Goal: Task Accomplishment & Management: Complete application form

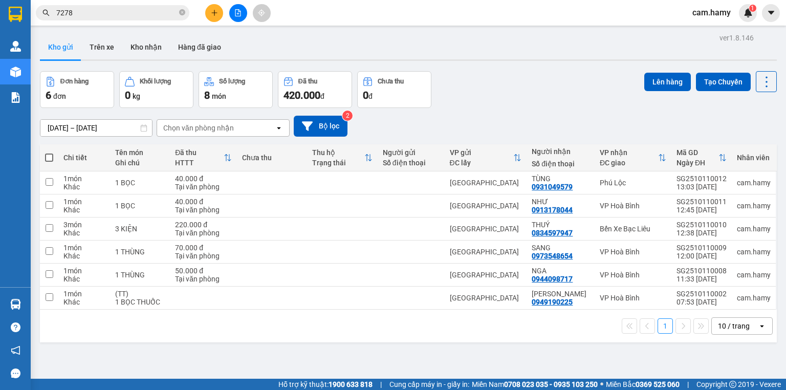
click at [208, 18] on button at bounding box center [214, 13] width 18 height 18
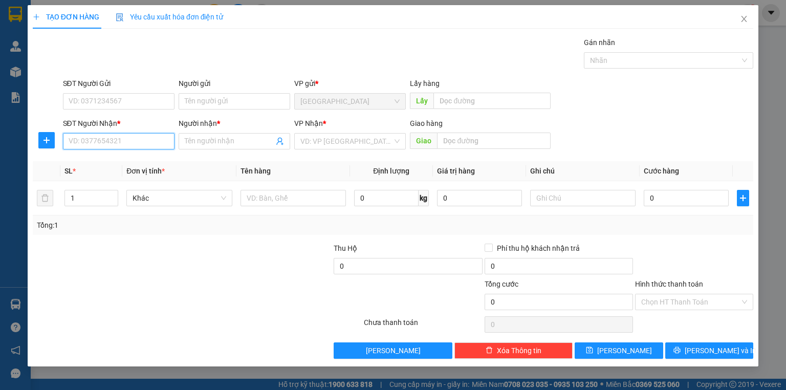
click at [109, 142] on input "SĐT Người Nhận *" at bounding box center [119, 141] width 112 height 16
click at [115, 142] on input "SĐT Người Nhận *" at bounding box center [119, 141] width 112 height 16
click at [116, 143] on input "SĐT Người Nhận *" at bounding box center [119, 141] width 112 height 16
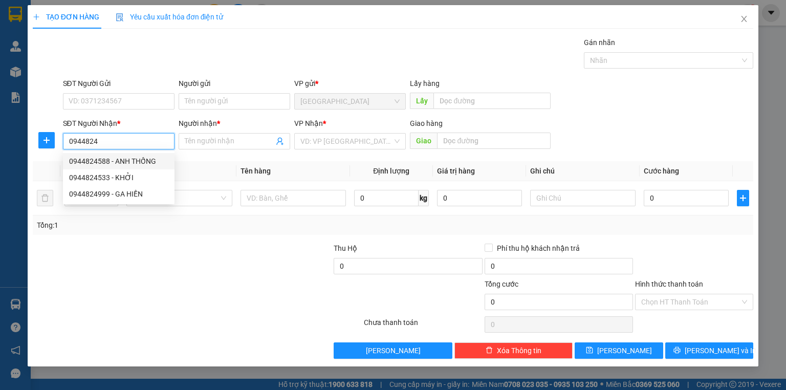
click at [113, 158] on div "0944824588 - ANH THỐNG" at bounding box center [118, 161] width 99 height 11
type input "0944824588"
type input "ANH THỐNG"
type input "40.000"
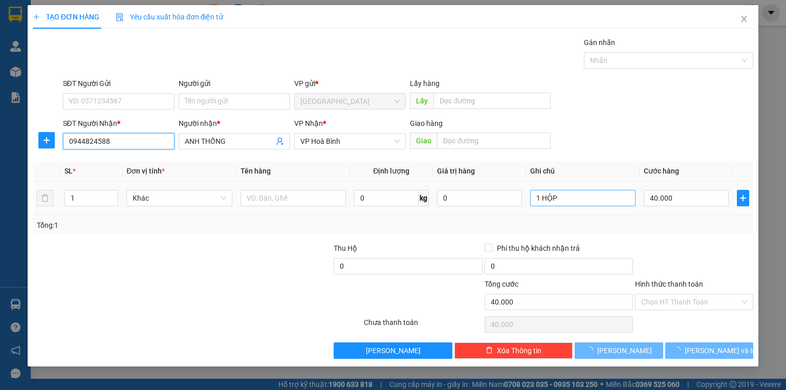
type input "0944824588"
click at [630, 205] on input "1 HỘP" at bounding box center [582, 198] width 105 height 16
click at [625, 203] on input "1 HỘP" at bounding box center [582, 198] width 105 height 16
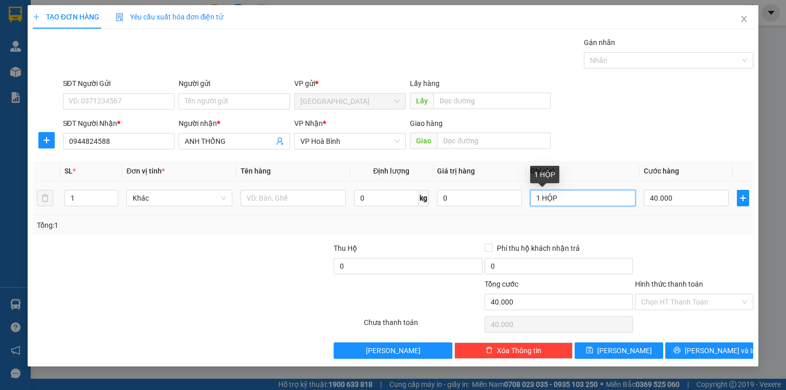
click at [625, 203] on input "1 HỘP" at bounding box center [582, 198] width 105 height 16
click at [622, 201] on input "1 HỘP" at bounding box center [582, 198] width 105 height 16
type input "1 KIỆN"
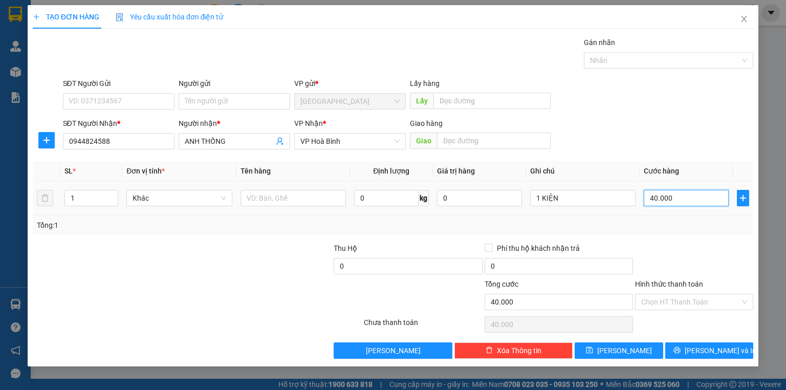
click at [665, 201] on input "40.000" at bounding box center [686, 198] width 85 height 16
type input "5"
type input "50"
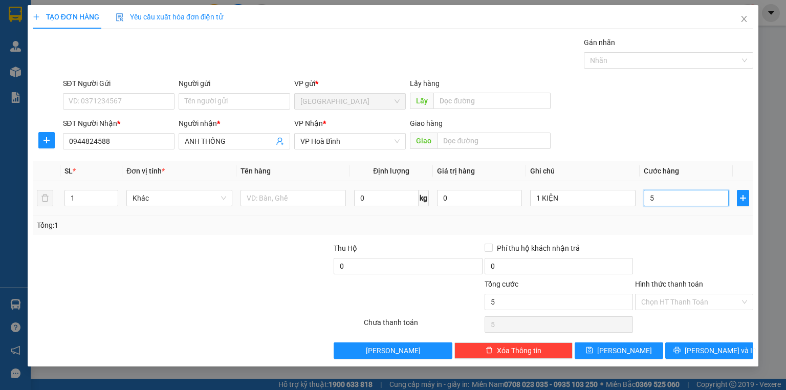
type input "50"
type input "50.000"
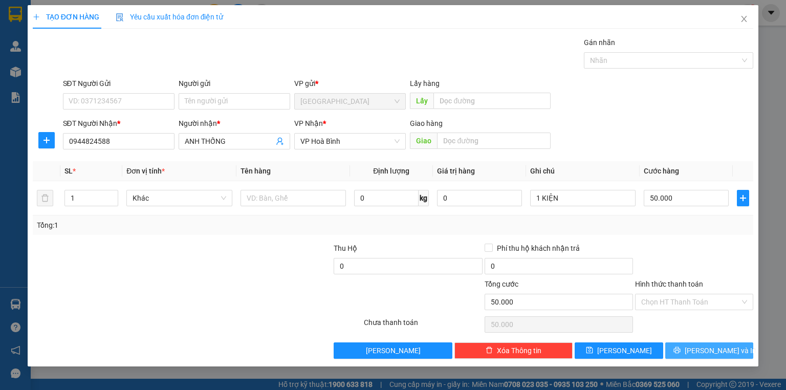
click at [712, 346] on span "[PERSON_NAME] và In" at bounding box center [721, 350] width 72 height 11
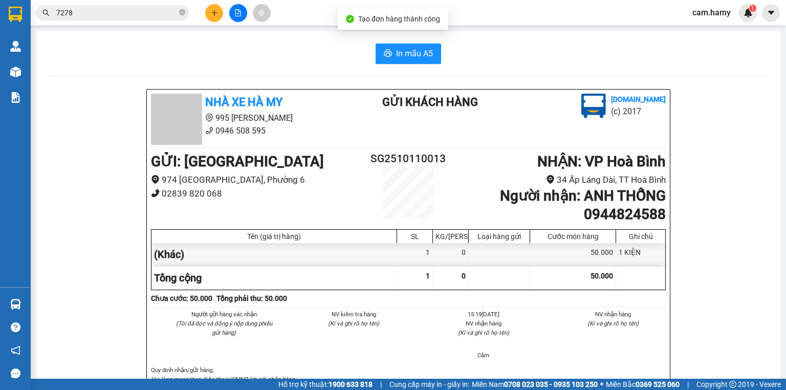
drag, startPoint x: 399, startPoint y: 74, endPoint x: 397, endPoint y: 54, distance: 20.0
click at [397, 54] on span "In mẫu A5" at bounding box center [414, 53] width 37 height 13
click at [217, 13] on icon "plus" at bounding box center [214, 12] width 7 height 7
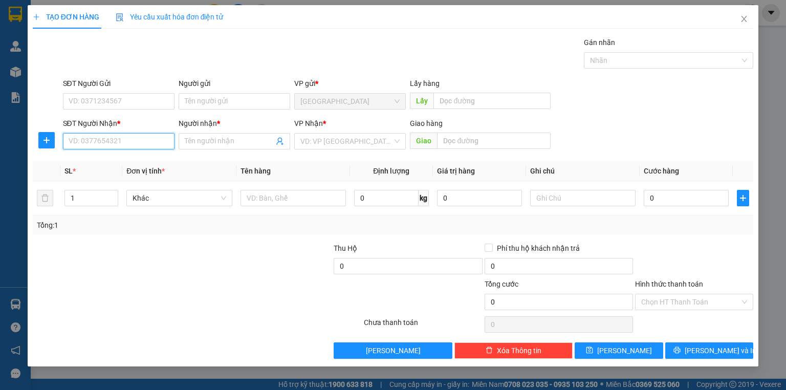
click at [145, 146] on input "SĐT Người Nhận *" at bounding box center [119, 141] width 112 height 16
click at [123, 137] on input "SĐT Người Nhận *" at bounding box center [119, 141] width 112 height 16
type input "0913714396"
click at [124, 161] on div "0913714396 - TÍNH" at bounding box center [118, 161] width 99 height 11
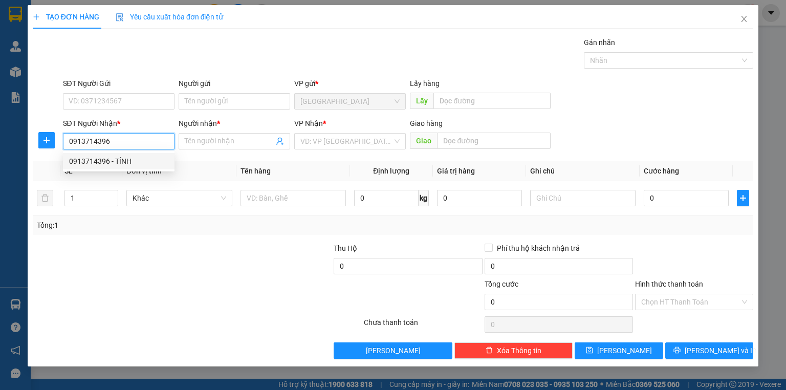
type input "TÍNH"
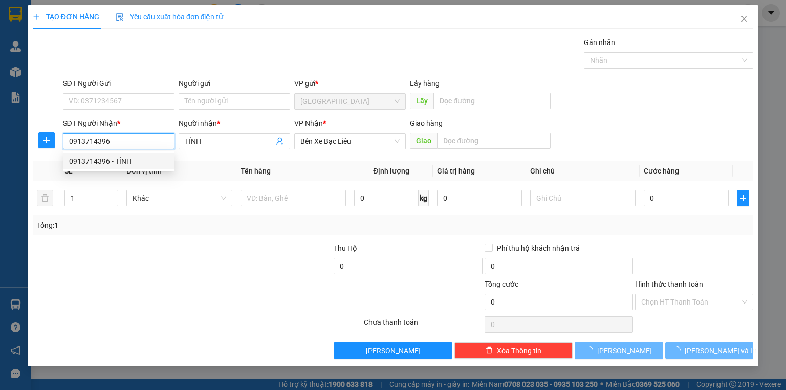
type input "50.000"
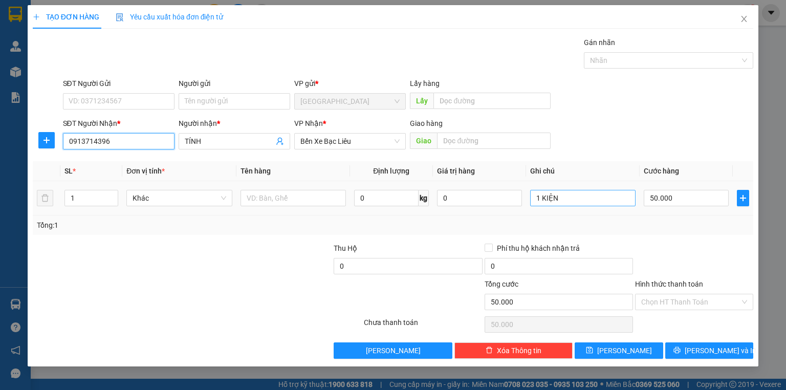
type input "0913714396"
click at [595, 201] on input "1 KIỆN" at bounding box center [582, 198] width 105 height 16
click at [594, 201] on input "1 KIỆN" at bounding box center [582, 198] width 105 height 16
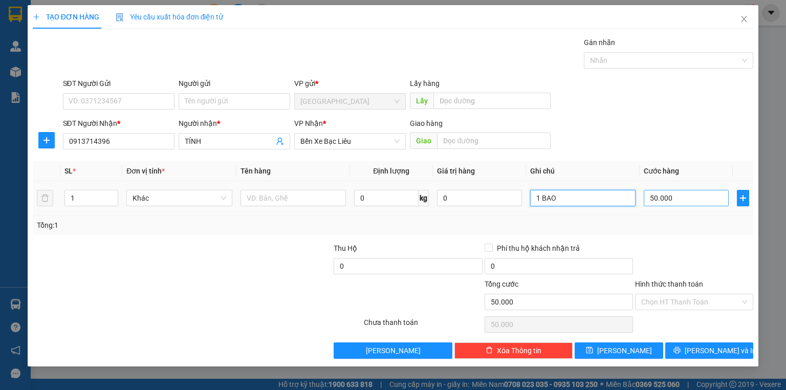
type input "1 BAO"
click at [695, 197] on input "50.000" at bounding box center [686, 198] width 85 height 16
type input "5"
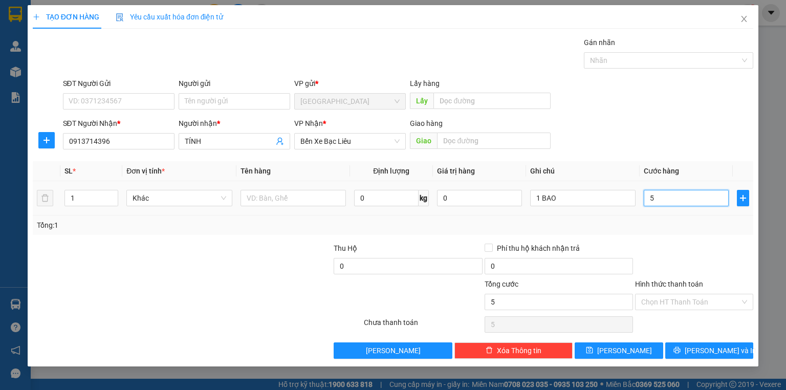
type input "50"
type input "50.000"
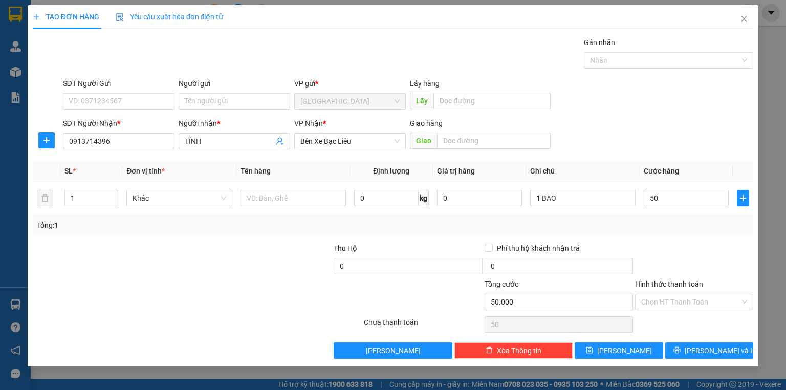
type input "50.000"
click at [692, 240] on div "Transit Pickup Surcharge Ids Transit Deliver Surcharge Ids Transit Deliver Surc…" at bounding box center [393, 198] width 720 height 322
click at [680, 346] on icon "printer" at bounding box center [676, 349] width 7 height 7
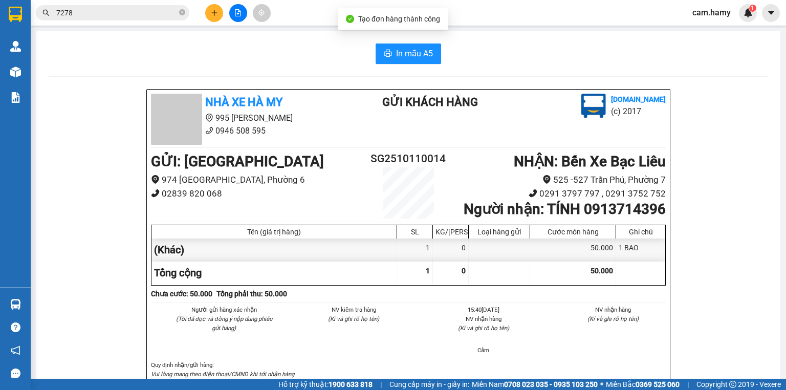
click at [419, 52] on span "In mẫu A5" at bounding box center [414, 53] width 37 height 13
